Goal: Transaction & Acquisition: Purchase product/service

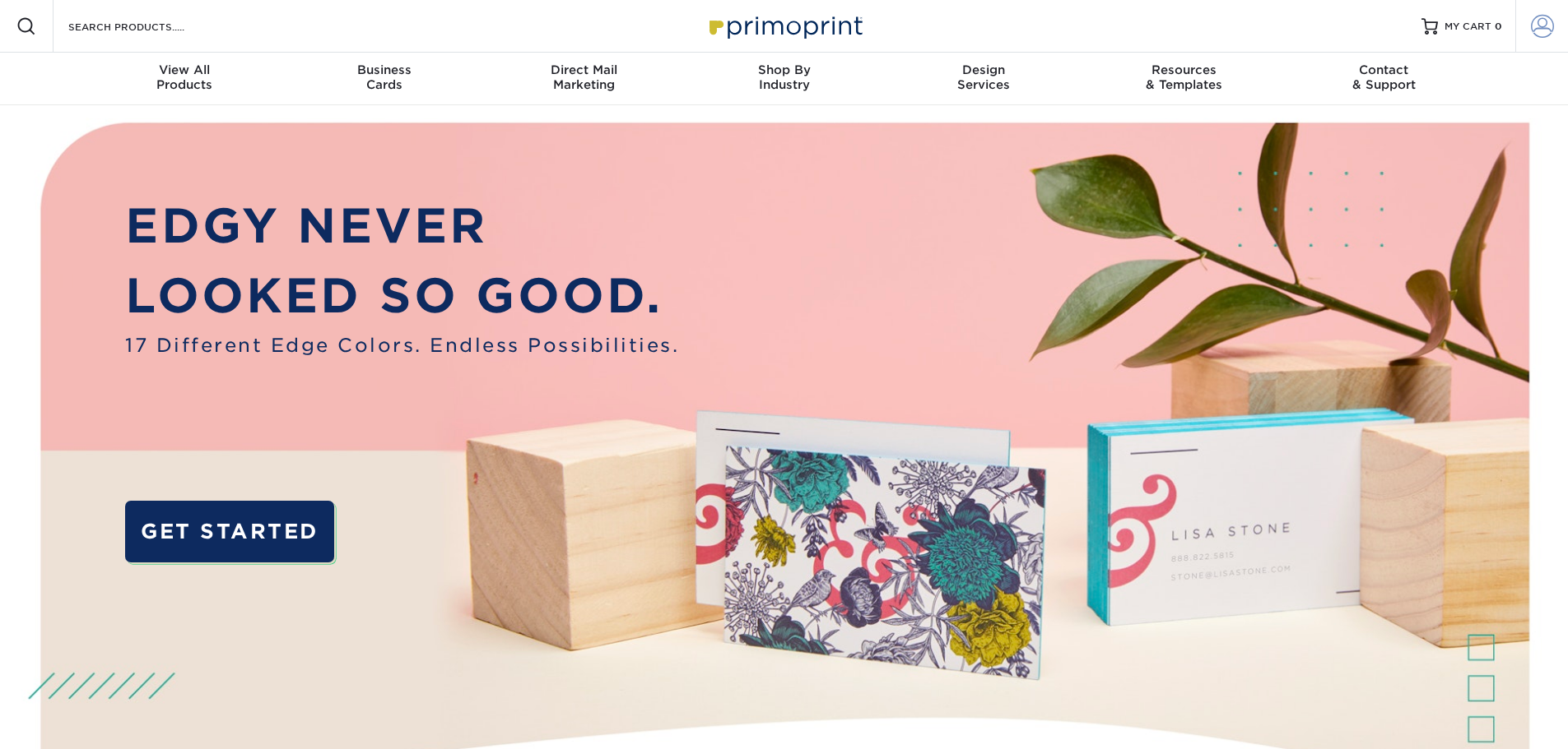
click at [1532, 25] on span at bounding box center [1542, 27] width 23 height 23
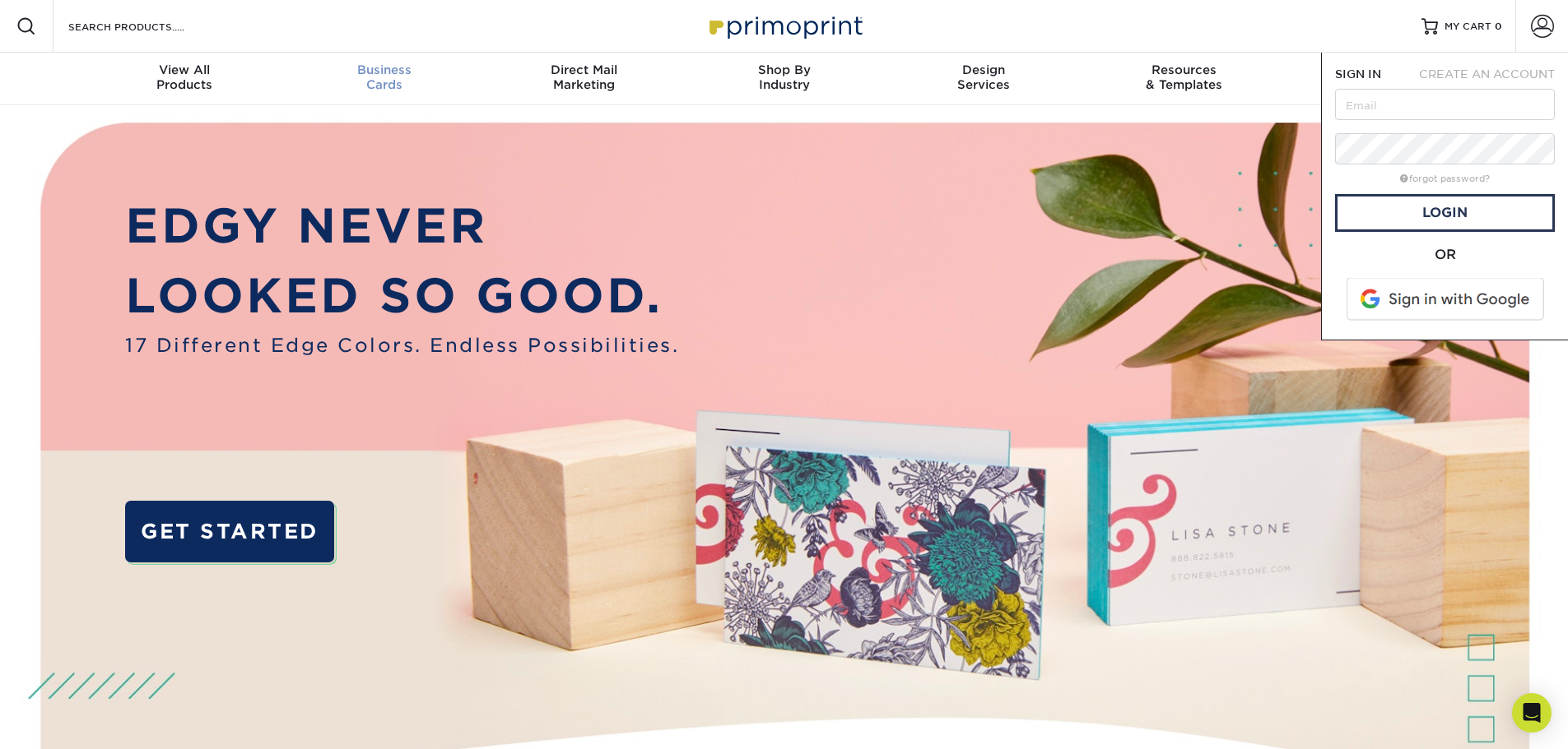
click at [396, 83] on div "Business Cards" at bounding box center [383, 77] width 200 height 29
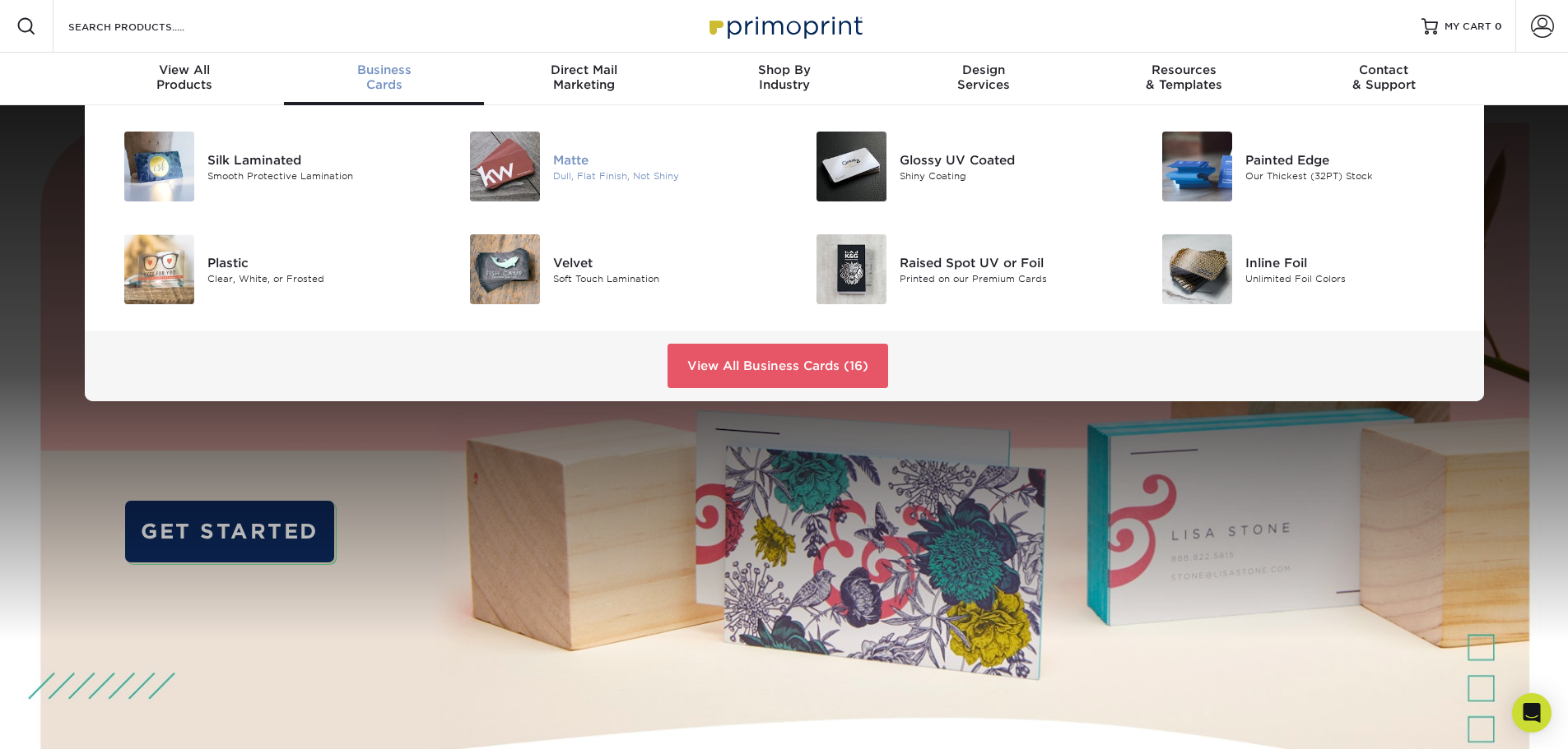
click at [478, 183] on img at bounding box center [505, 167] width 70 height 70
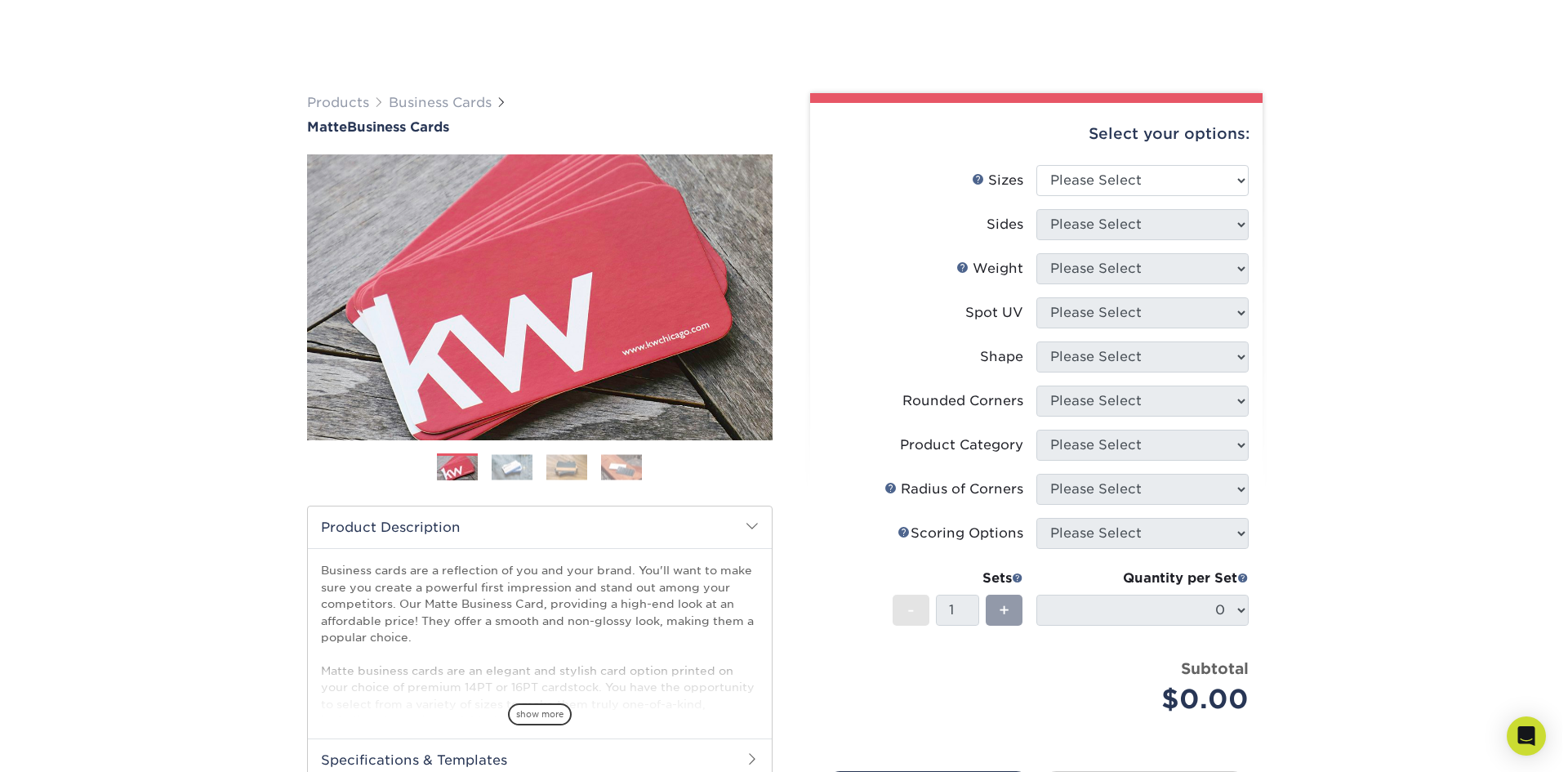
scroll to position [163, 0]
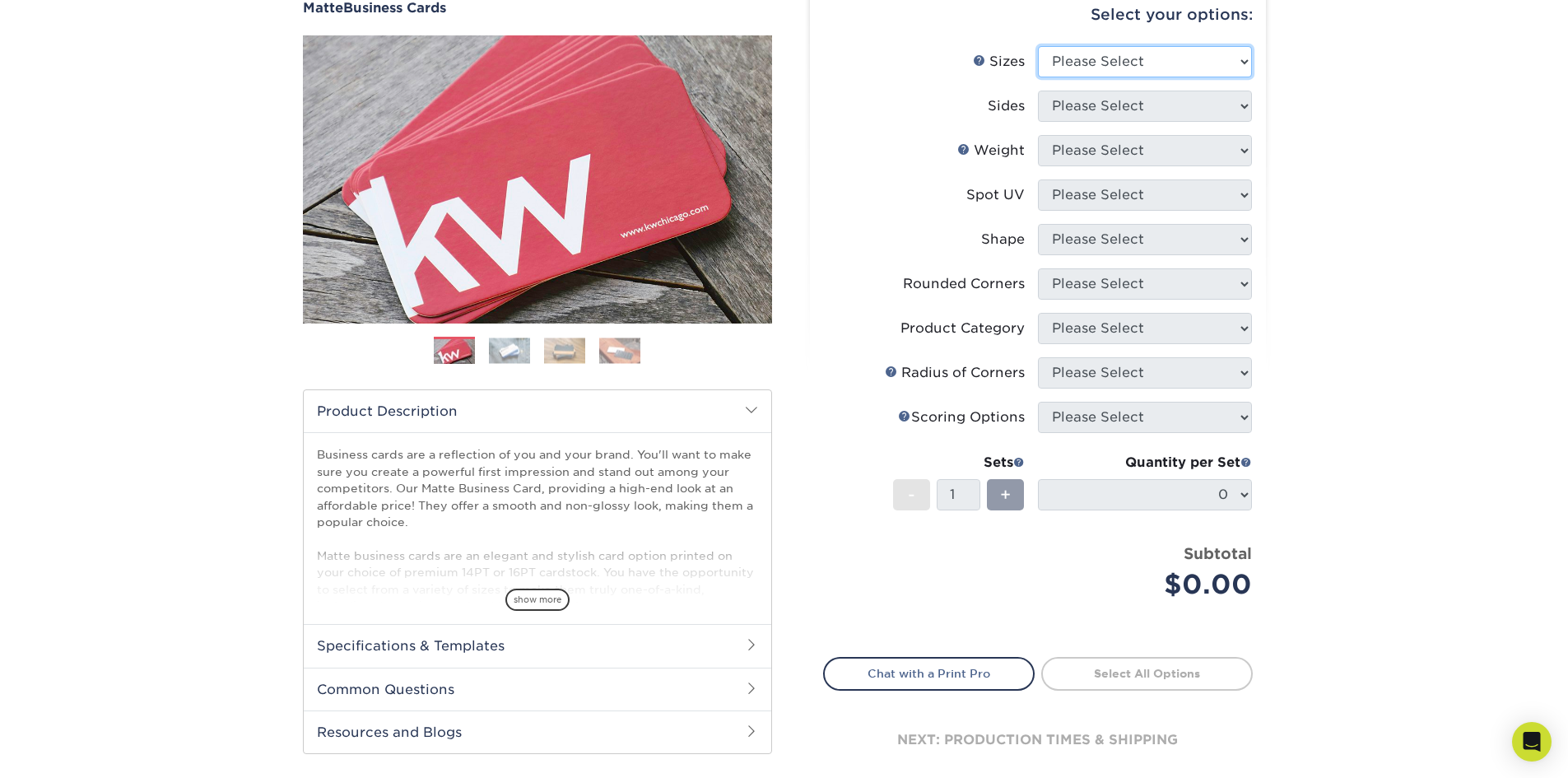
click at [1164, 62] on select "Please Select 1.5" x 3.5" - Mini 1.75" x 3.5" - Mini 2" x 2" - Square 2" x 3" -…" at bounding box center [1145, 62] width 214 height 31
select select "2.00x3.50"
click at [1038, 46] on select "Please Select 1.5" x 3.5" - Mini 1.75" x 3.5" - Mini 2" x 2" - Square 2" x 3" -…" at bounding box center [1145, 62] width 214 height 31
click at [1166, 111] on select "Please Select Print Both Sides Print Front Only" at bounding box center [1145, 105] width 214 height 31
select select "13abbda7-1d64-4f25-8bb2-c179b224825d"
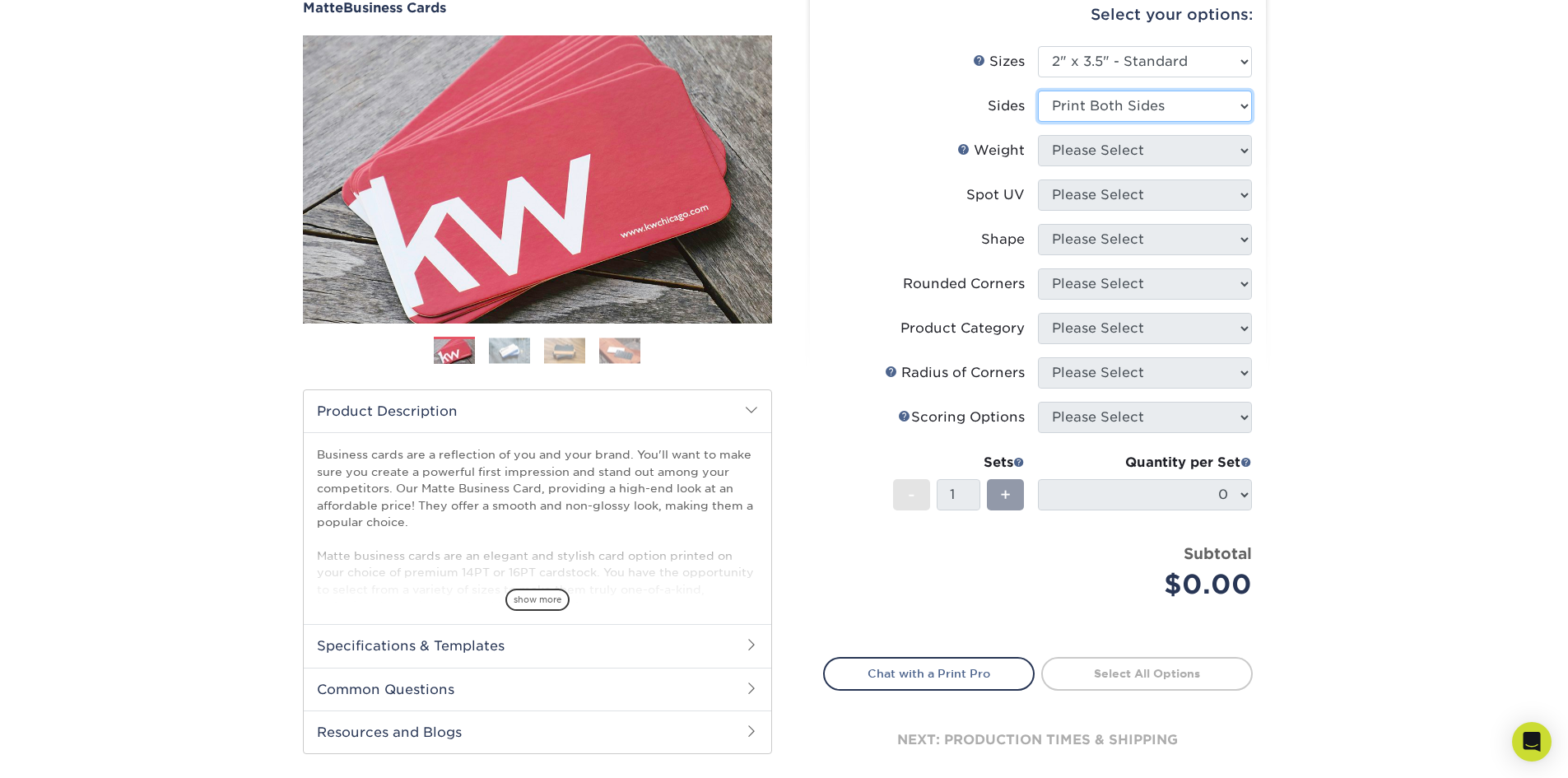
click at [1038, 90] on select "Please Select Print Both Sides Print Front Only" at bounding box center [1145, 105] width 214 height 31
click at [1164, 149] on select "Please Select 16PT 14PT" at bounding box center [1145, 150] width 214 height 31
select select "16PT"
click at [1038, 135] on select "Please Select 16PT 14PT" at bounding box center [1145, 150] width 214 height 31
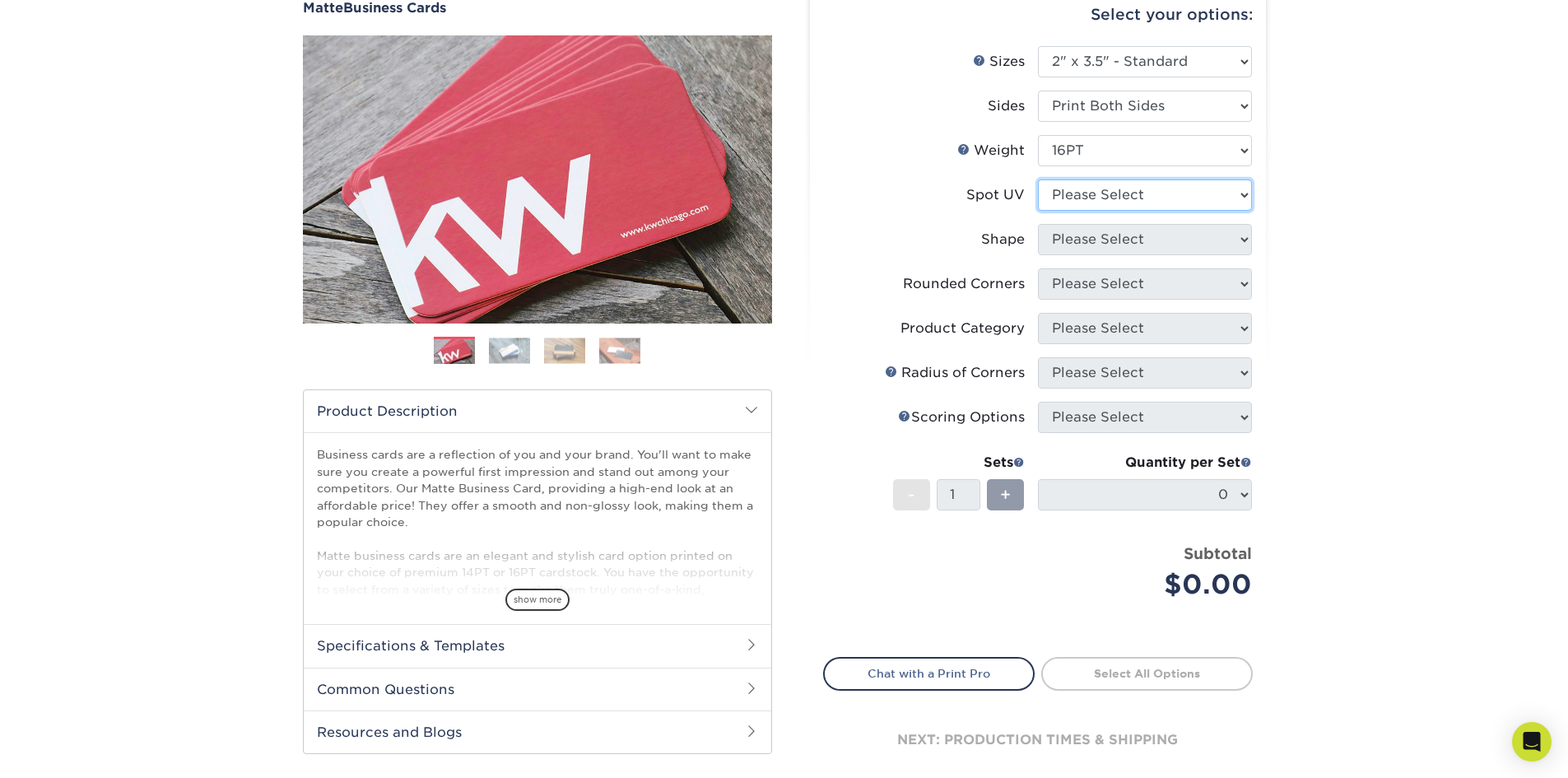
click at [1165, 196] on select "Please Select No Spot UV Front and Back (Both Sides) Front Only Back Only" at bounding box center [1145, 194] width 214 height 31
select select "3"
click at [1038, 179] on select "Please Select No Spot UV Front and Back (Both Sides) Front Only Back Only" at bounding box center [1145, 194] width 214 height 31
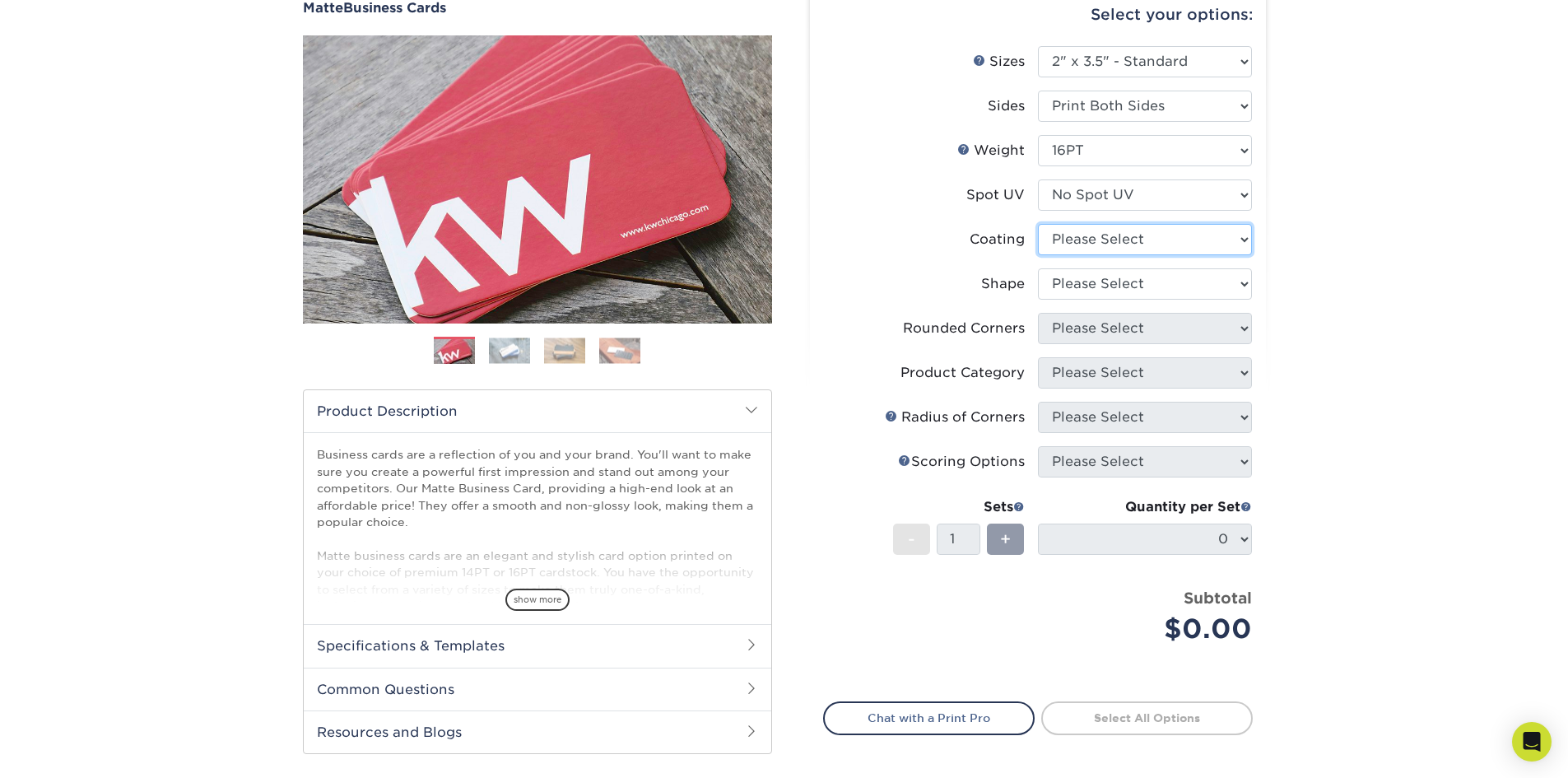
click at [1173, 237] on select at bounding box center [1145, 239] width 214 height 31
select select "121bb7b5-3b4d-429f-bd8d-bbf80e953313"
click at [1038, 224] on select at bounding box center [1145, 239] width 214 height 31
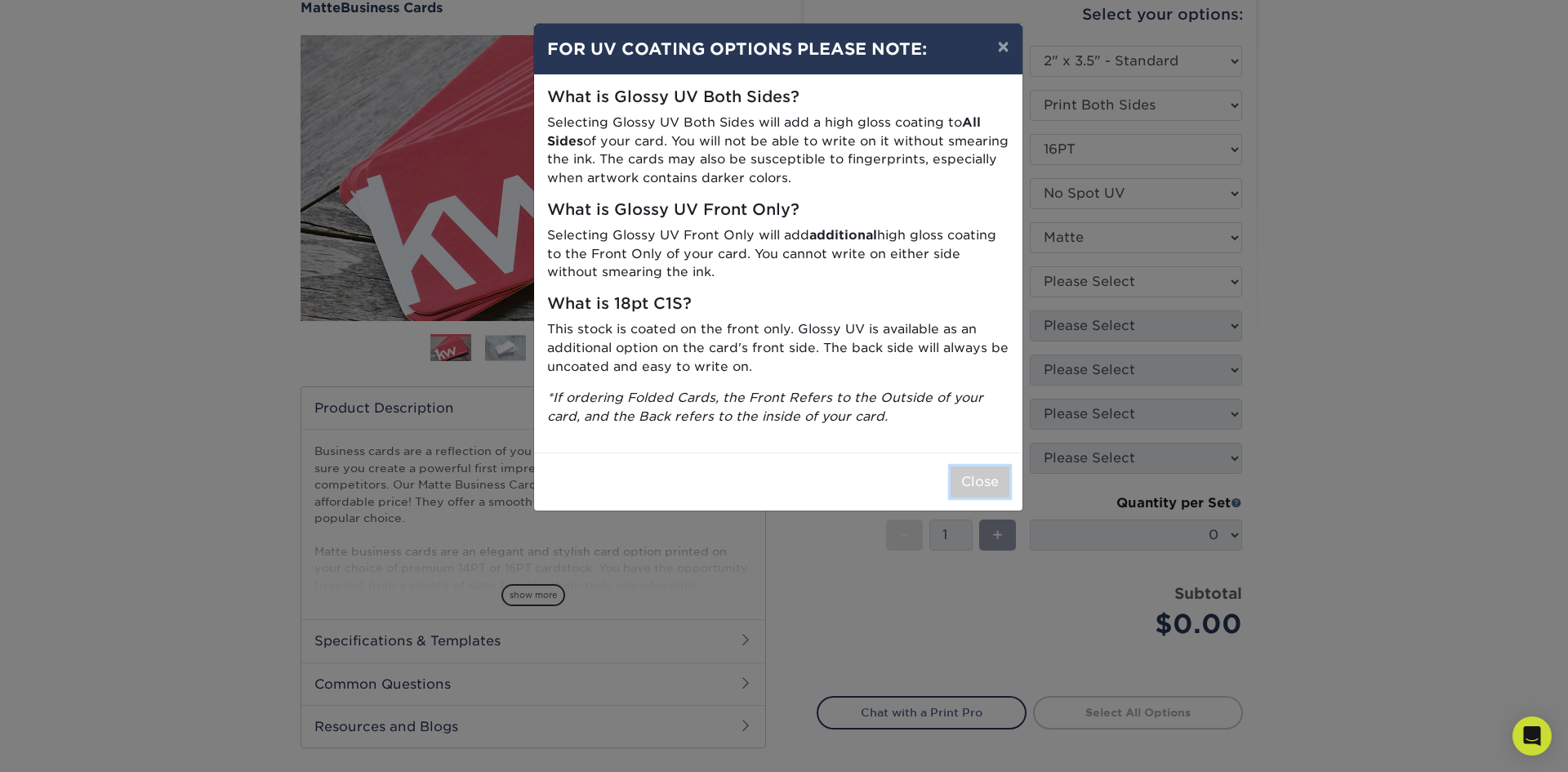
click at [989, 483] on button "Close" at bounding box center [980, 481] width 58 height 31
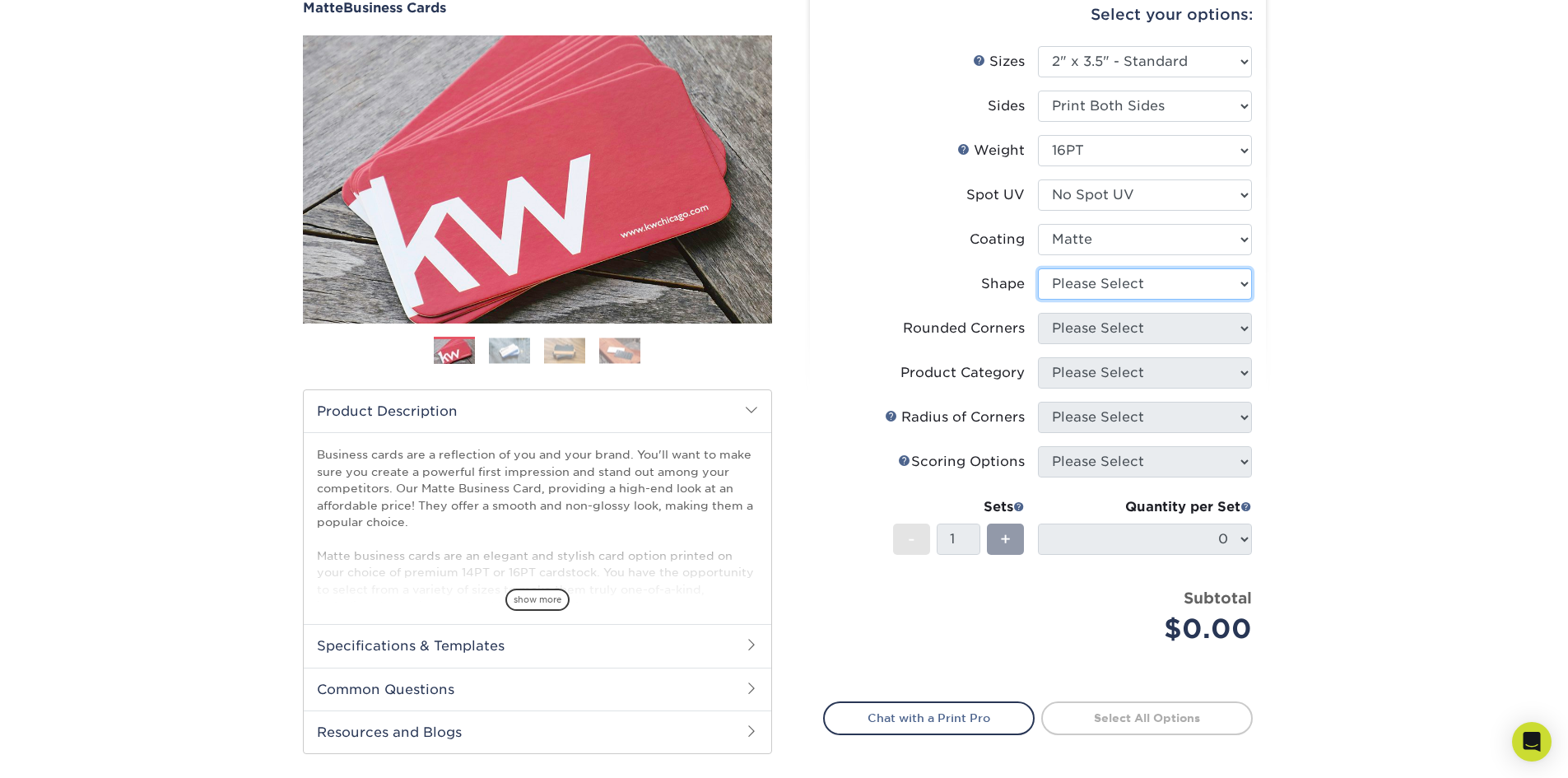
click at [1159, 276] on select "Please Select Standard Oval" at bounding box center [1145, 284] width 214 height 31
select select "standard"
click at [1038, 269] on select "Please Select Standard Oval" at bounding box center [1145, 284] width 214 height 31
click at [1158, 325] on select "Please Select Yes - Round 2 Corners Yes - Round 4 Corners No" at bounding box center [1145, 328] width 214 height 31
select select "0"
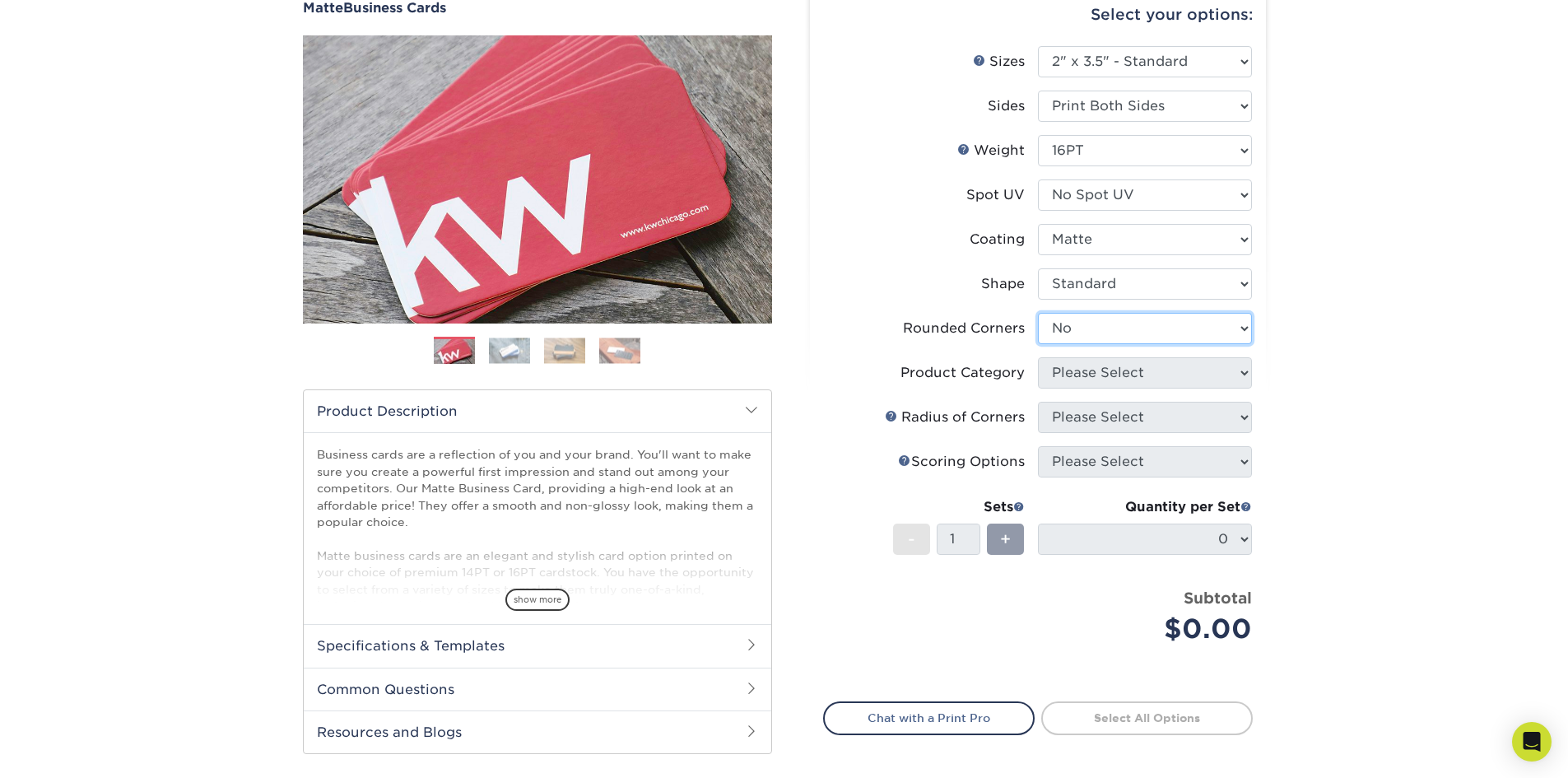
click at [1038, 313] on select "Please Select Yes - Round 2 Corners Yes - Round 4 Corners No" at bounding box center [1145, 328] width 214 height 31
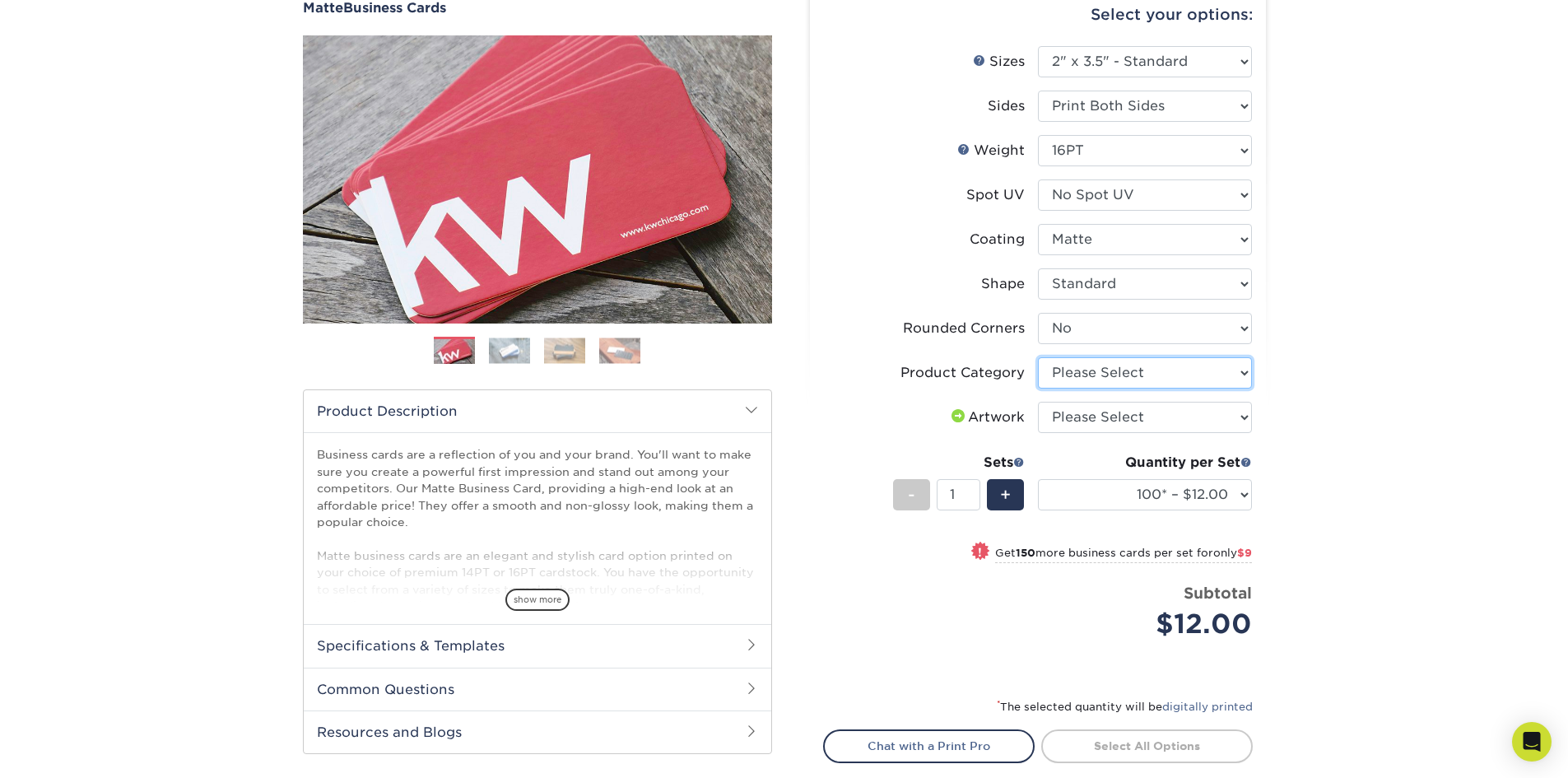
click at [1153, 371] on select "Please Select Business Cards" at bounding box center [1145, 372] width 214 height 31
select select "3b5148f1-0588-4f88-a218-97bcfdce65c1"
click at [1038, 357] on select "Please Select Business Cards" at bounding box center [1145, 372] width 214 height 31
click at [1148, 419] on select "Please Select I will upload files I need a design - $100" at bounding box center [1145, 417] width 214 height 31
select select "design"
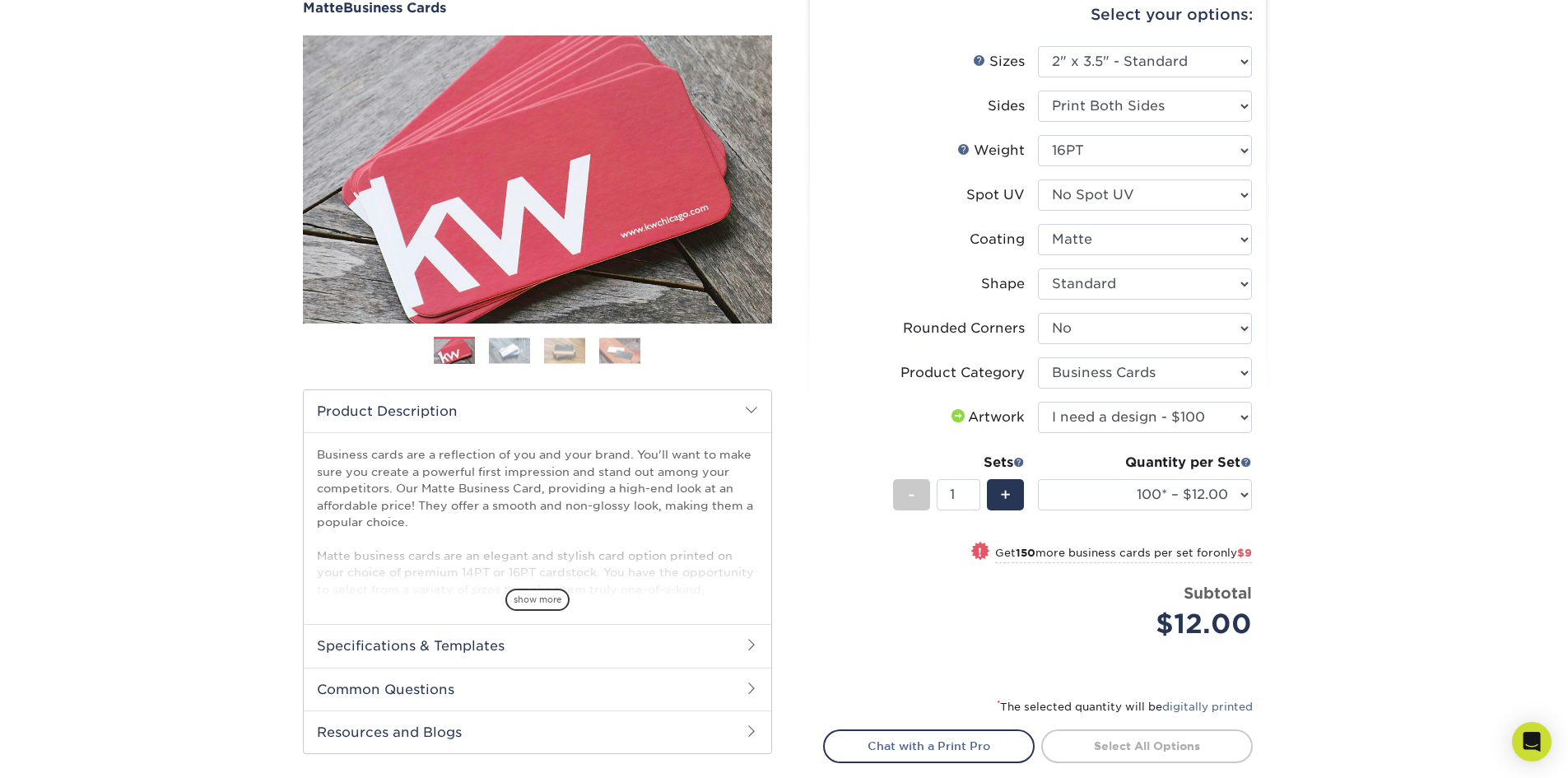
click at [1038, 401] on select "Please Select I will upload files I need a design - $100" at bounding box center [1145, 417] width 214 height 31
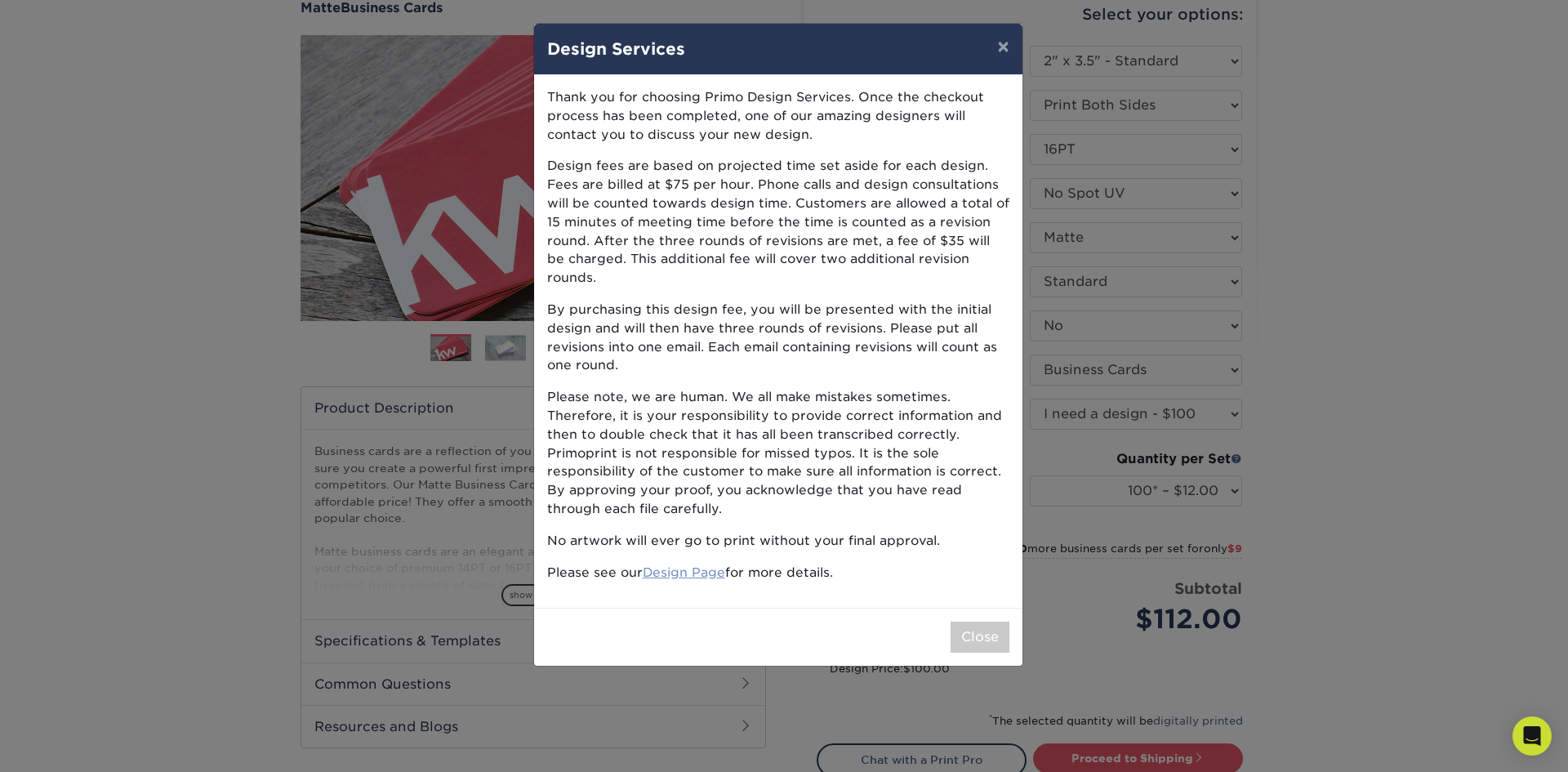
click at [699, 564] on link "Design Page" at bounding box center [684, 571] width 83 height 15
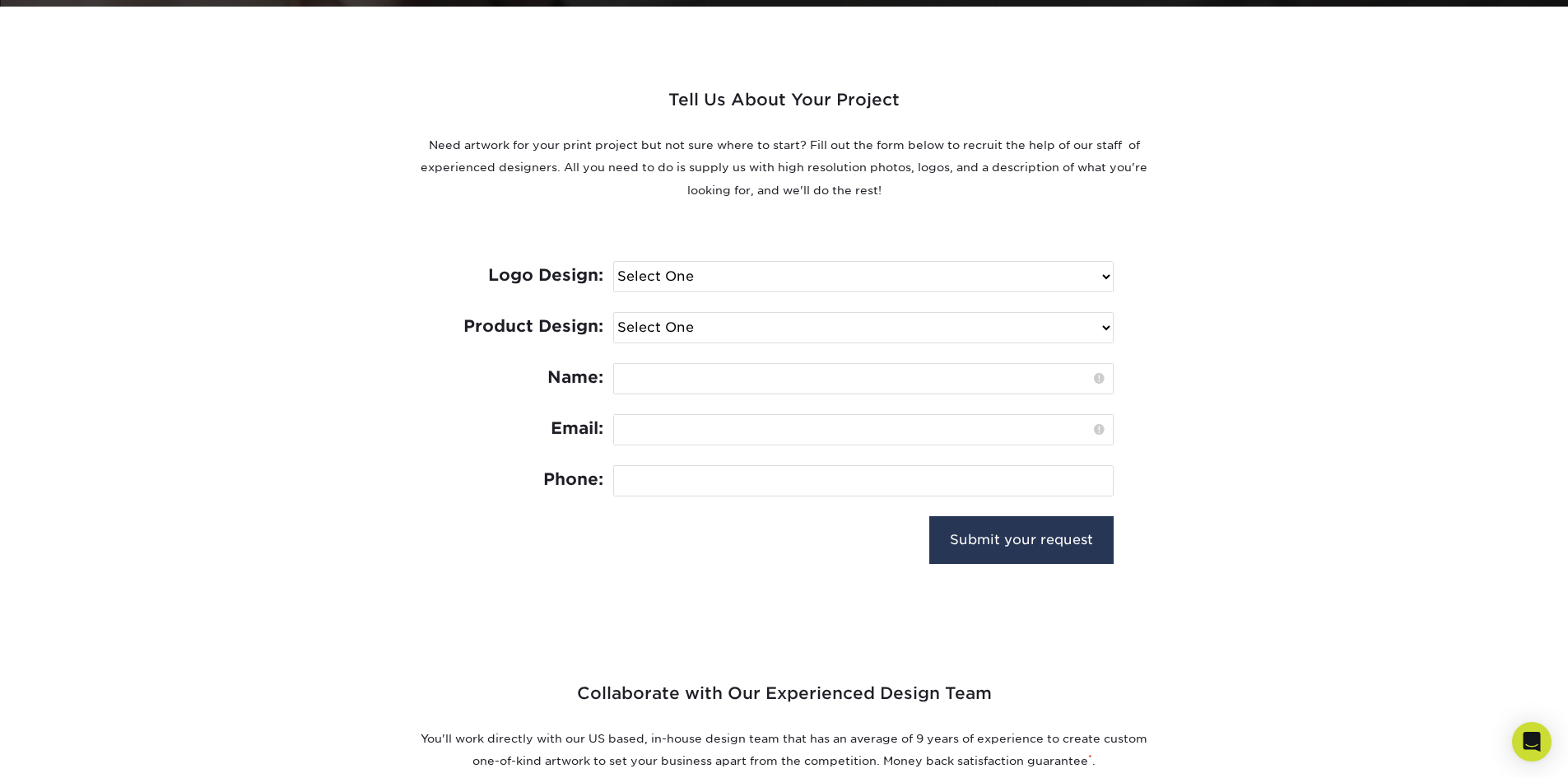
scroll to position [493, 0]
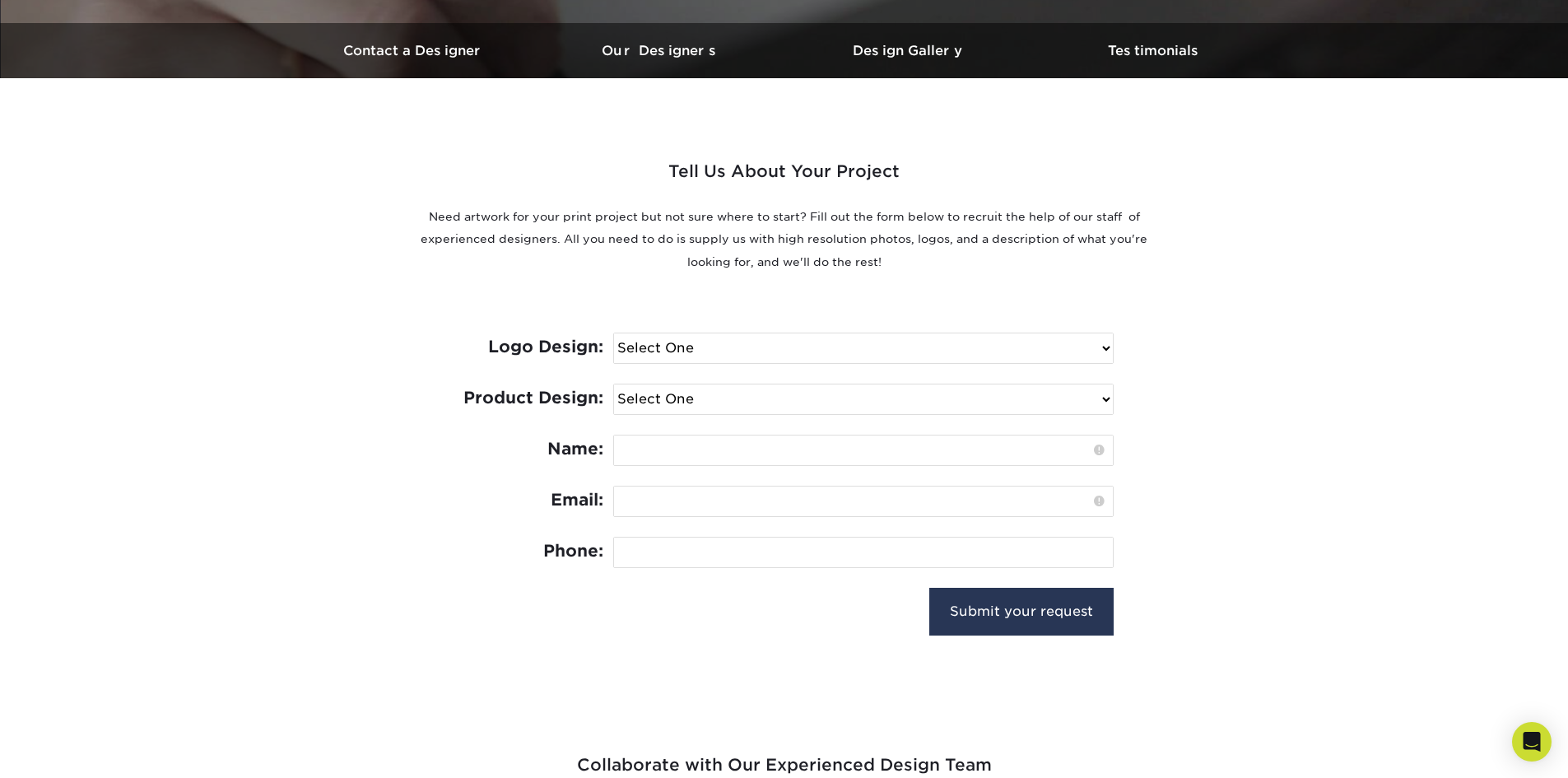
click at [810, 346] on select "Select One I need a logo design: $300 No thank you" at bounding box center [863, 347] width 499 height 29
click at [815, 267] on p "Need artwork for your print project but not sure where to start? Fill out the f…" at bounding box center [784, 239] width 741 height 67
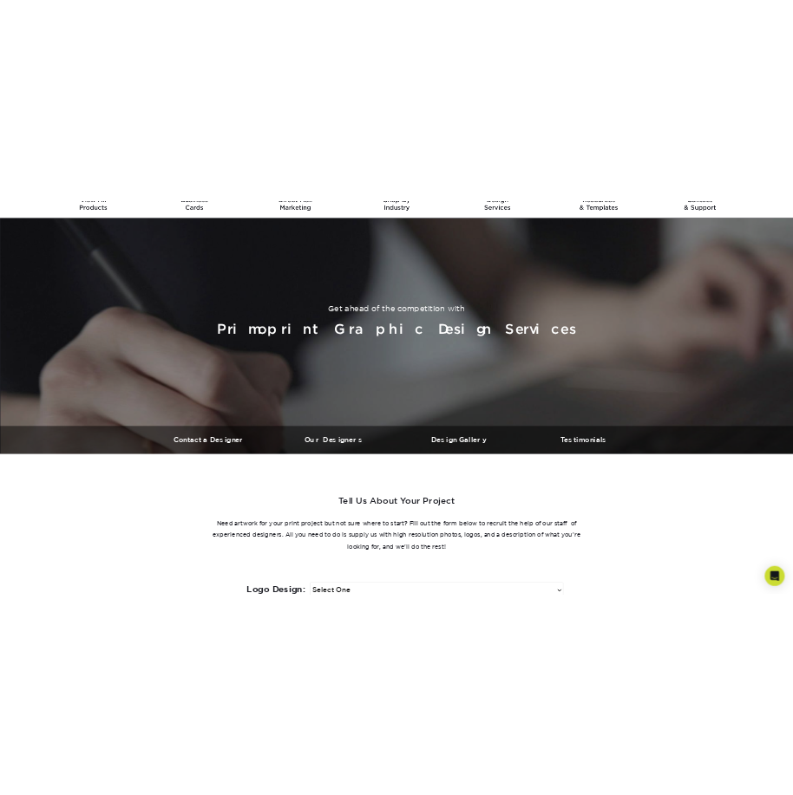
scroll to position [0, 0]
